Goal: Task Accomplishment & Management: Manage account settings

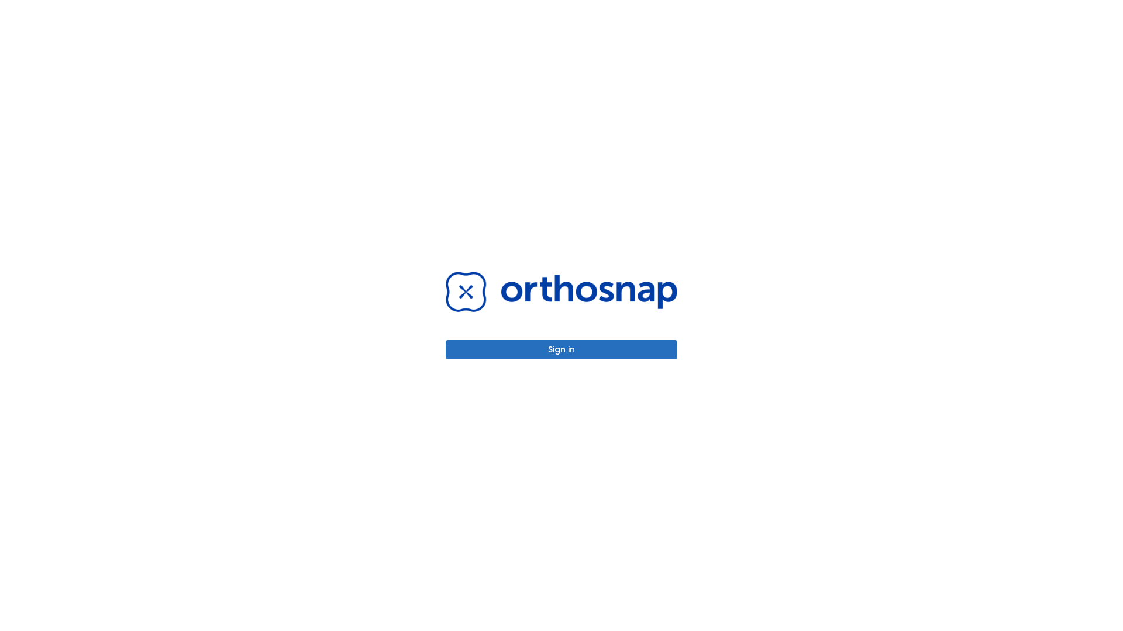
click at [561, 350] on button "Sign in" at bounding box center [562, 349] width 232 height 19
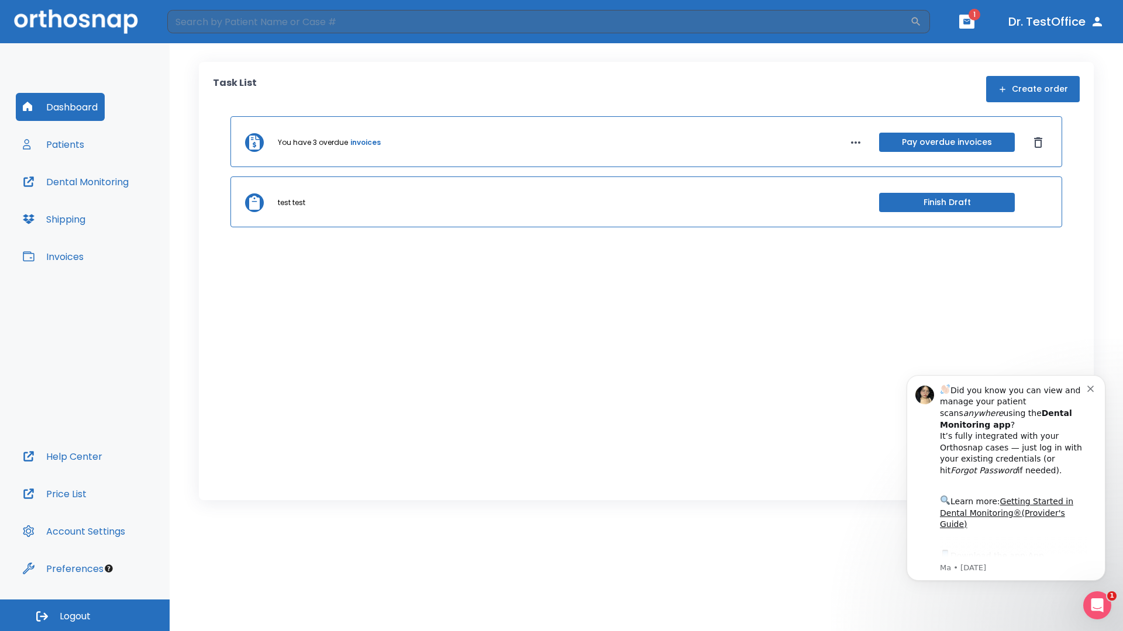
click at [85, 616] on span "Logout" at bounding box center [75, 616] width 31 height 13
